Goal: Transaction & Acquisition: Purchase product/service

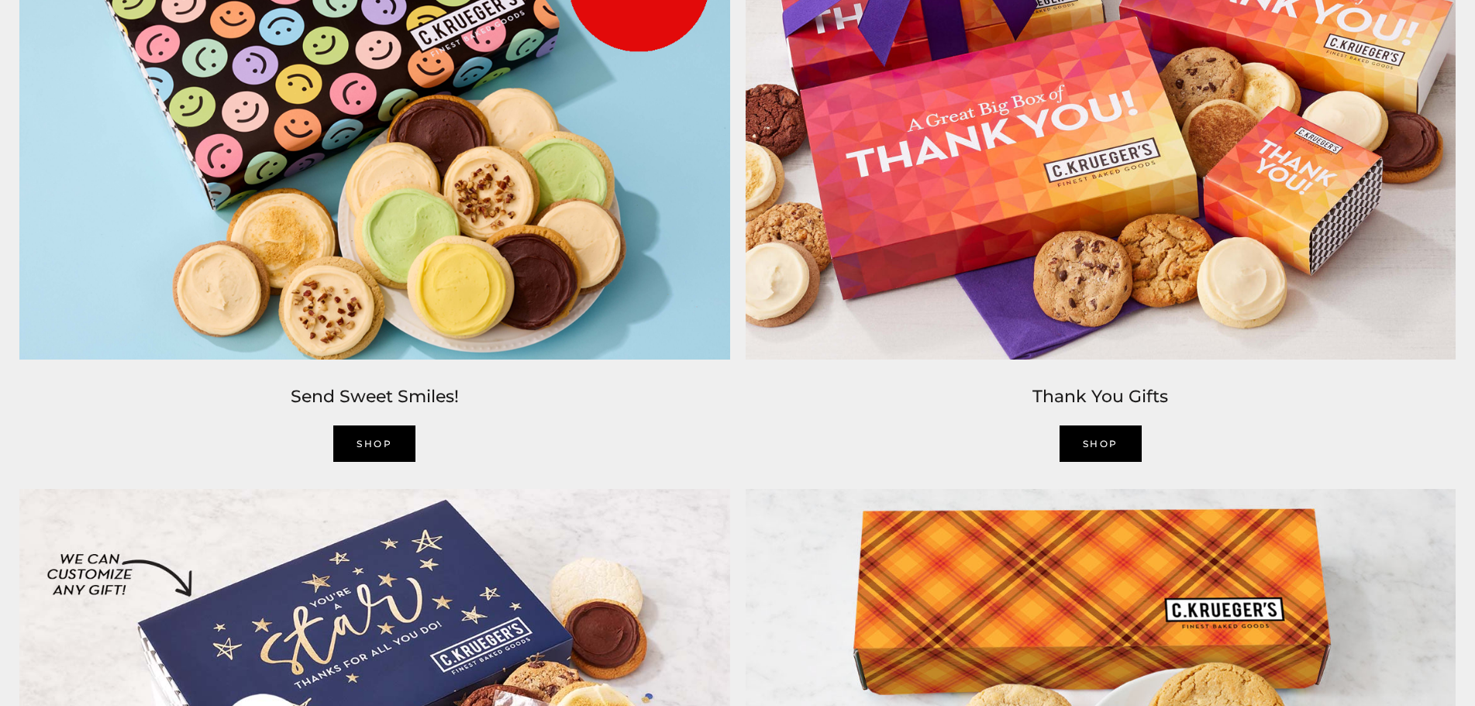
scroll to position [2791, 0]
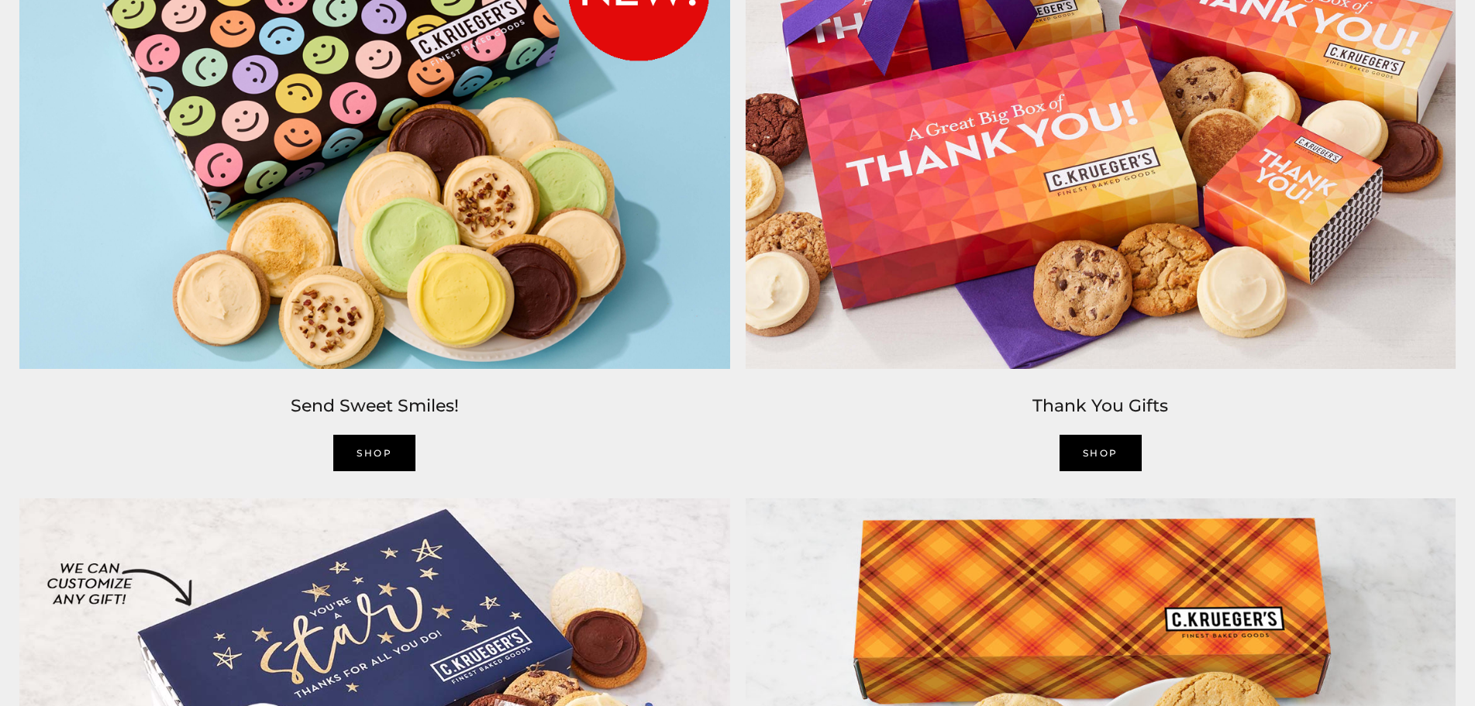
click at [1094, 450] on link "Shop" at bounding box center [1101, 453] width 82 height 36
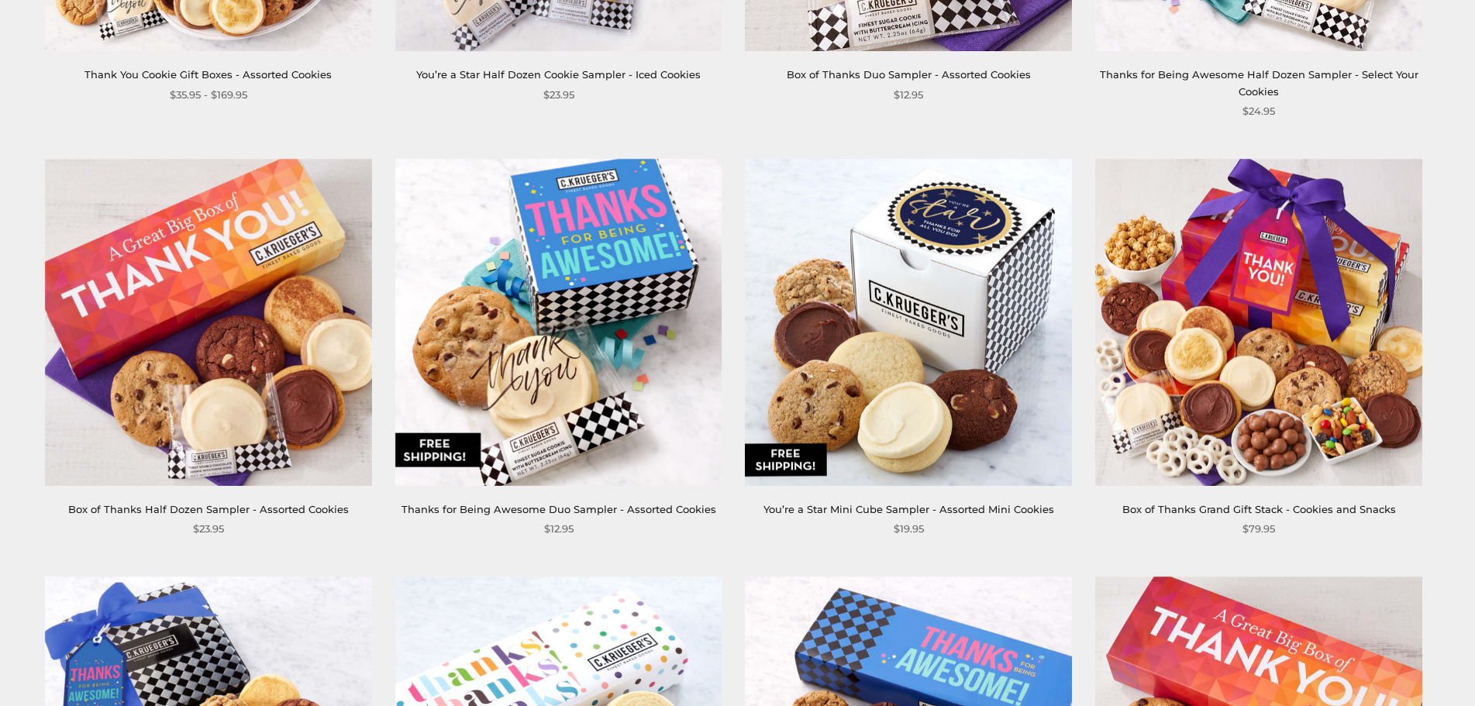
scroll to position [1938, 0]
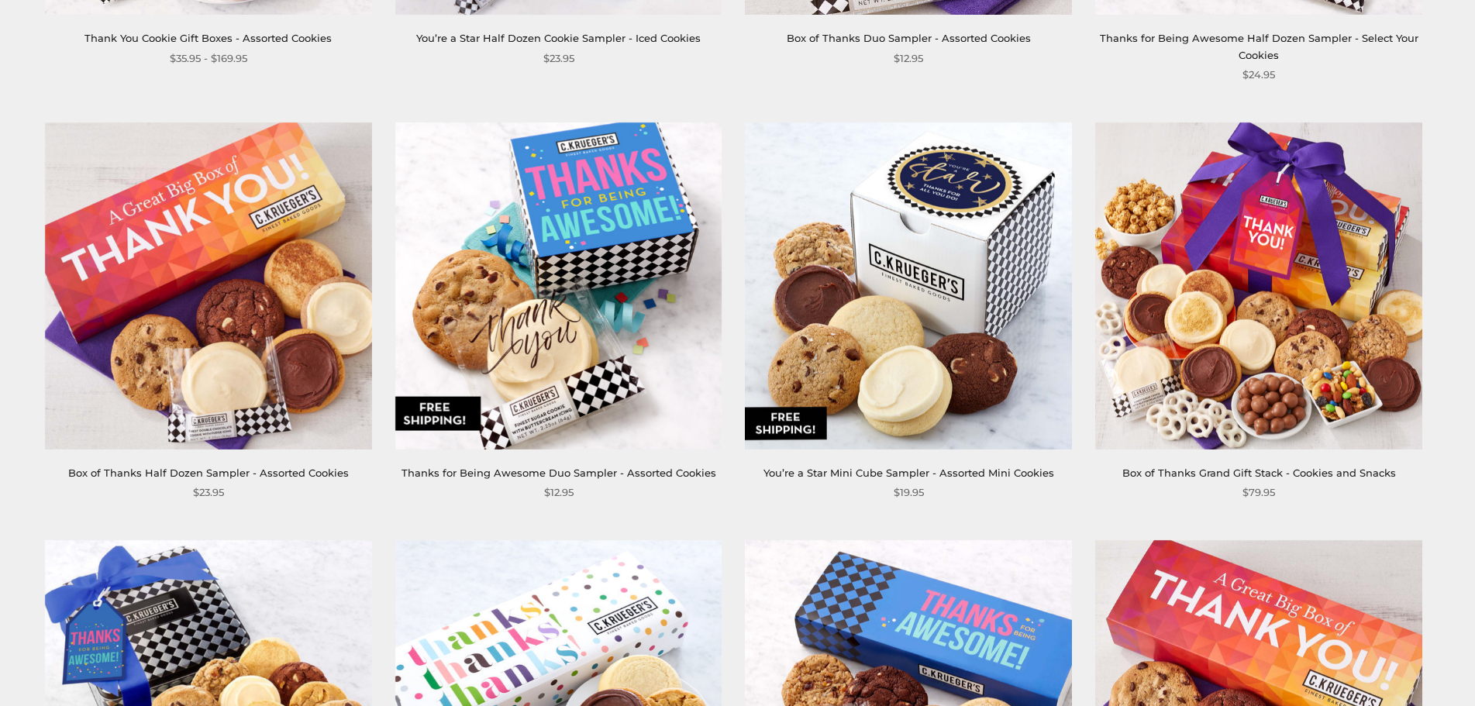
click at [571, 228] on img at bounding box center [558, 285] width 327 height 327
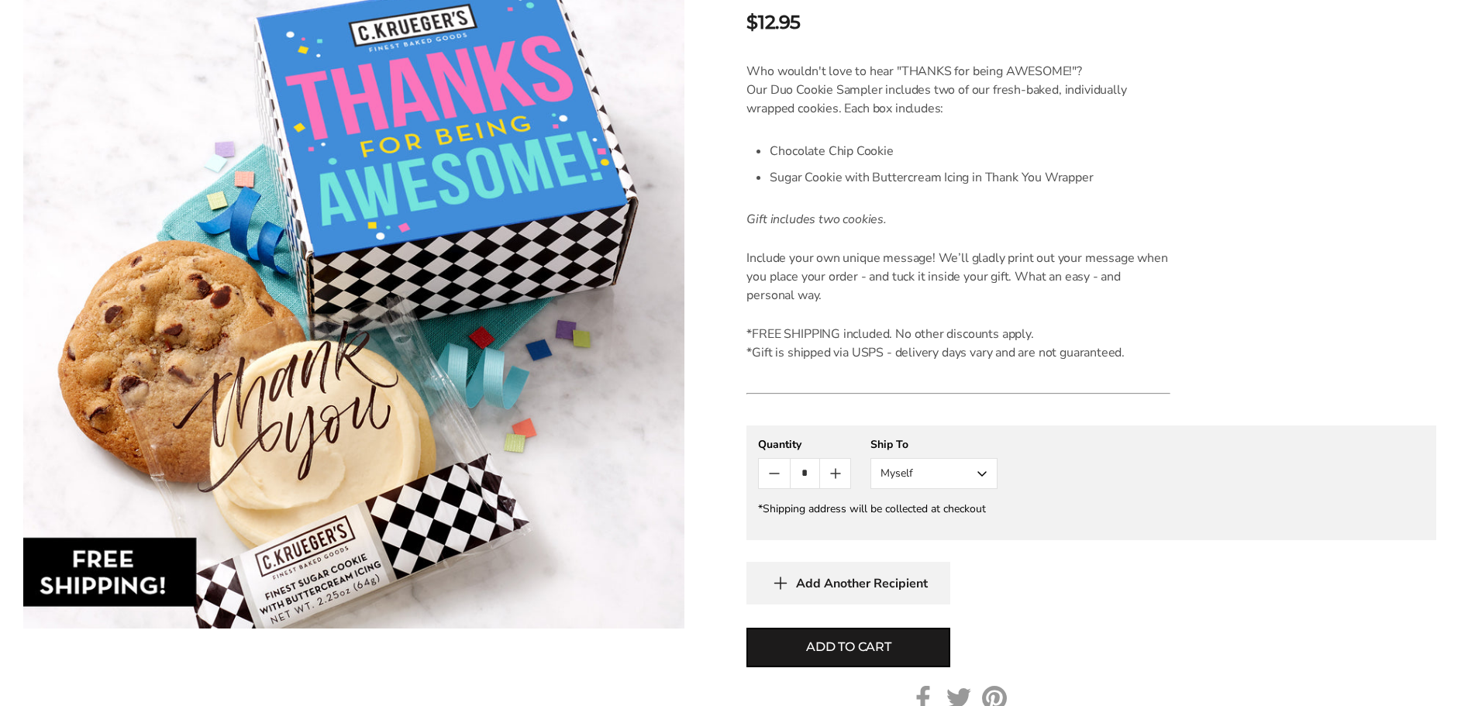
click at [837, 476] on icon "Count plus" at bounding box center [835, 473] width 19 height 19
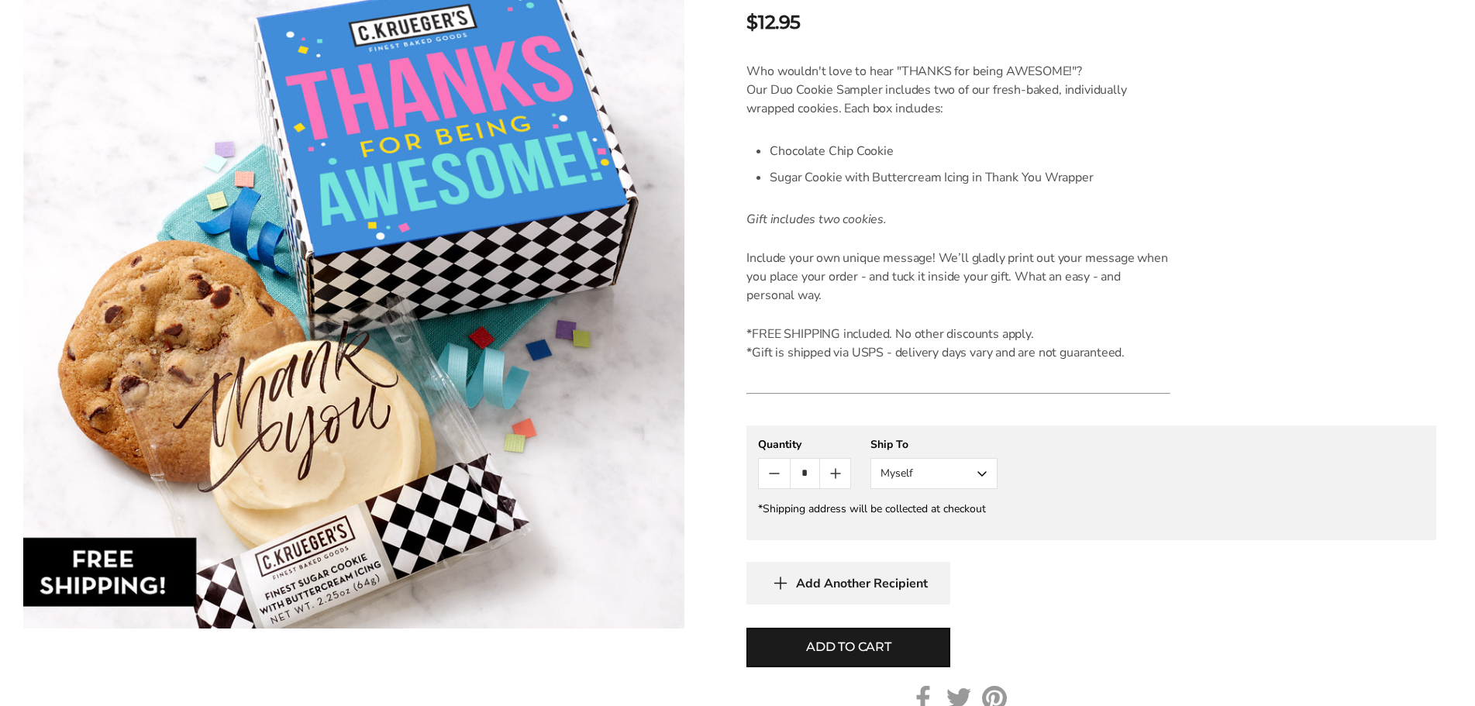
click at [837, 476] on icon "Count plus" at bounding box center [835, 473] width 19 height 19
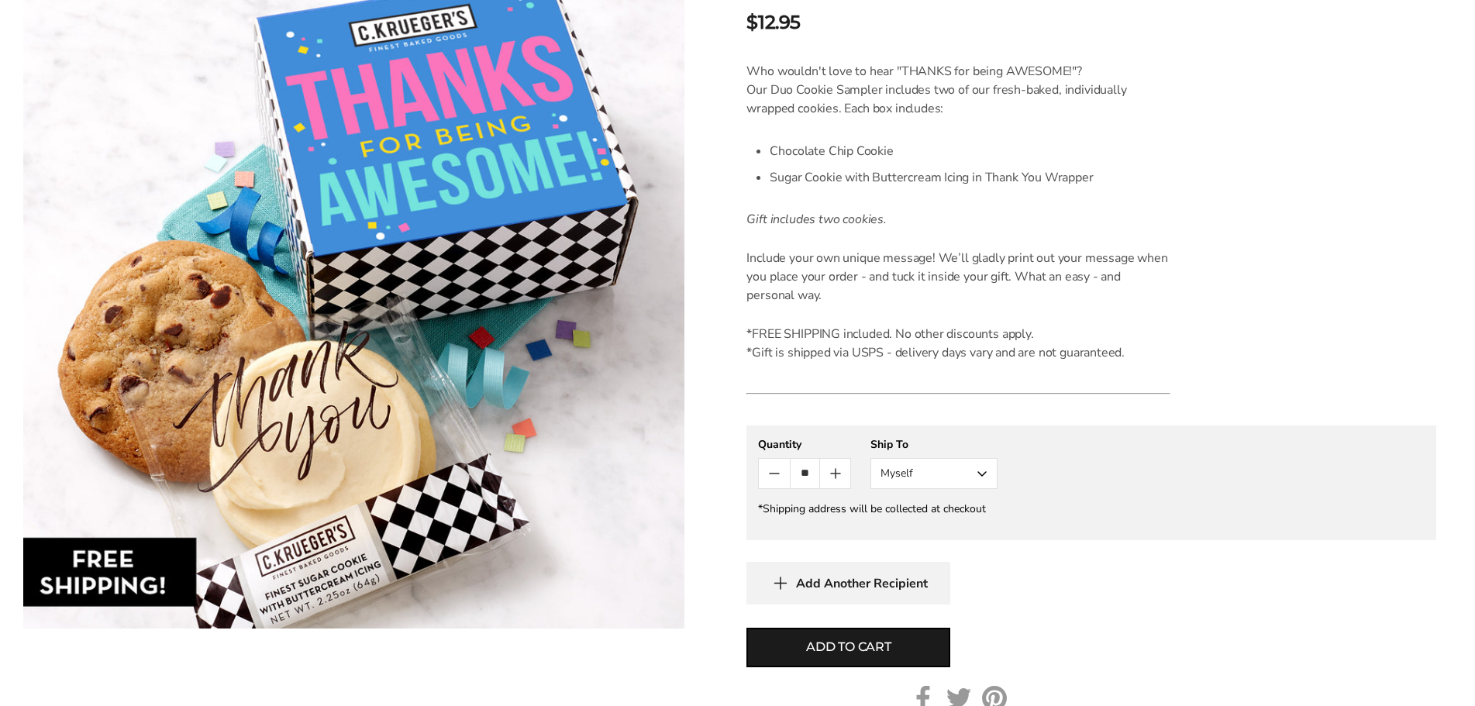
click at [837, 476] on icon "Count plus" at bounding box center [835, 473] width 19 height 19
type input "**"
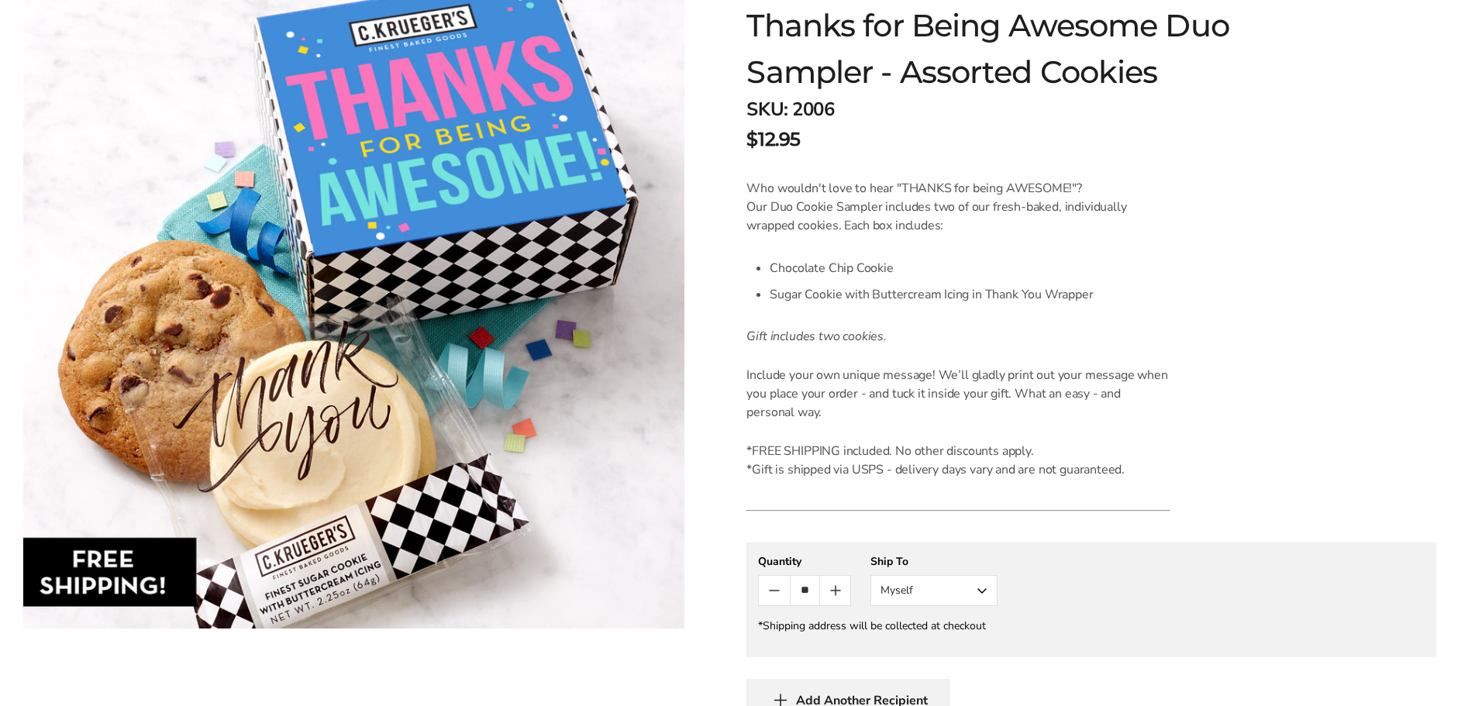
scroll to position [233, 0]
